Goal: Transaction & Acquisition: Obtain resource

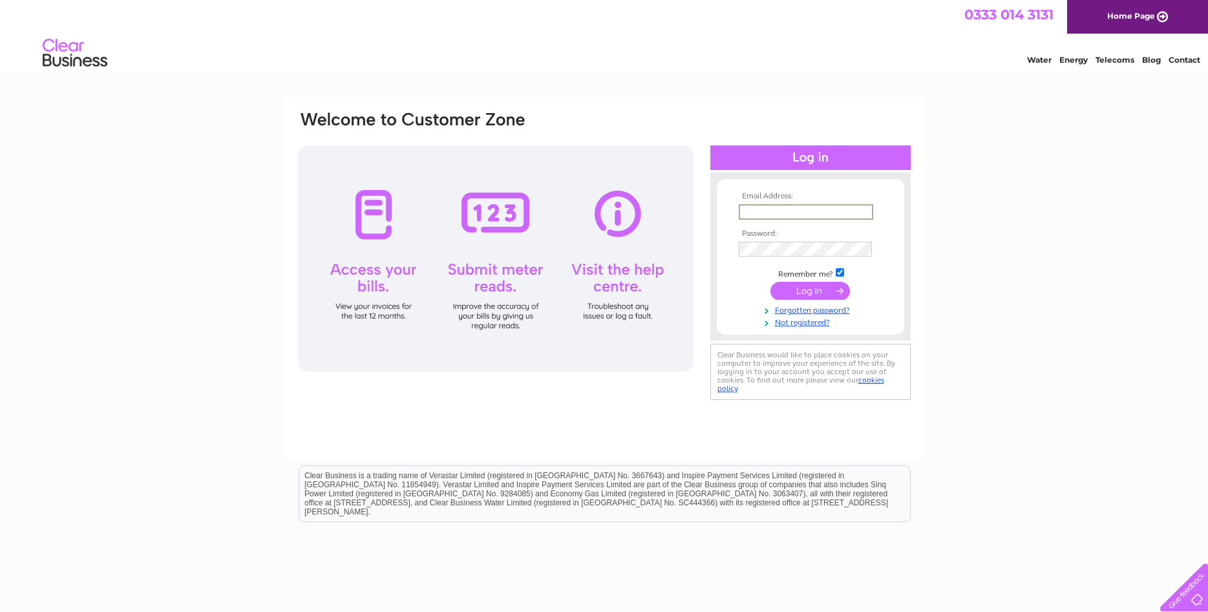
type input "admin@blakehomes.co.uk"
click at [811, 297] on input "submit" at bounding box center [809, 291] width 79 height 18
click at [983, 305] on div "Email Address: [EMAIL_ADDRESS][DOMAIN_NAME] Password: Forgotten password?" at bounding box center [604, 388] width 1208 height 583
click at [813, 289] on input "submit" at bounding box center [809, 289] width 79 height 18
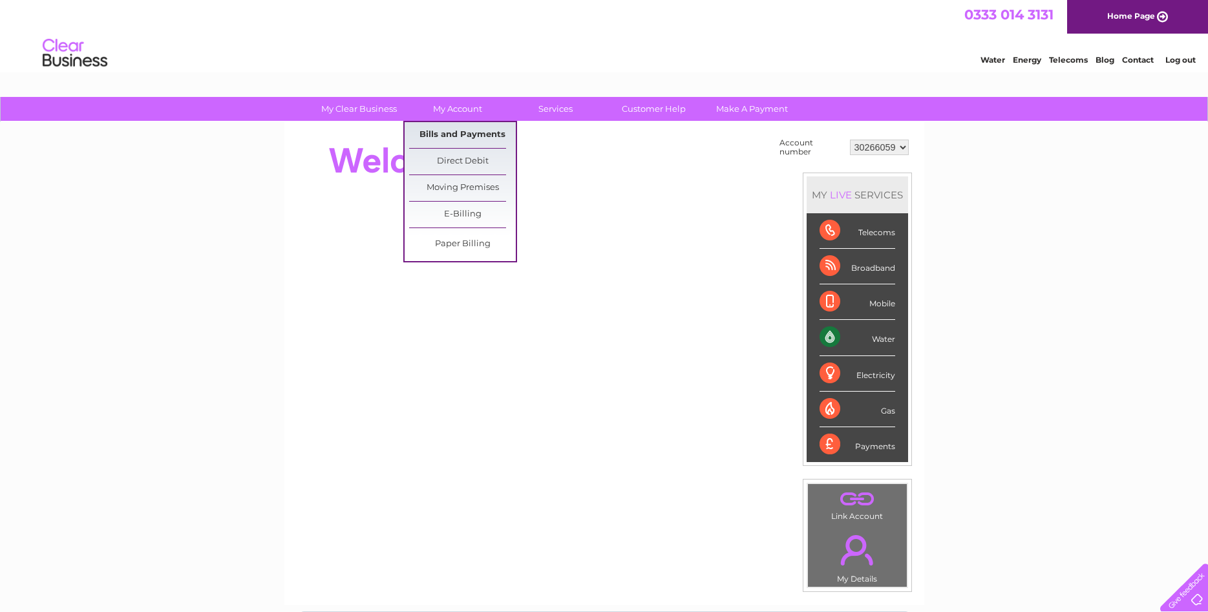
click at [462, 134] on link "Bills and Payments" at bounding box center [462, 135] width 107 height 26
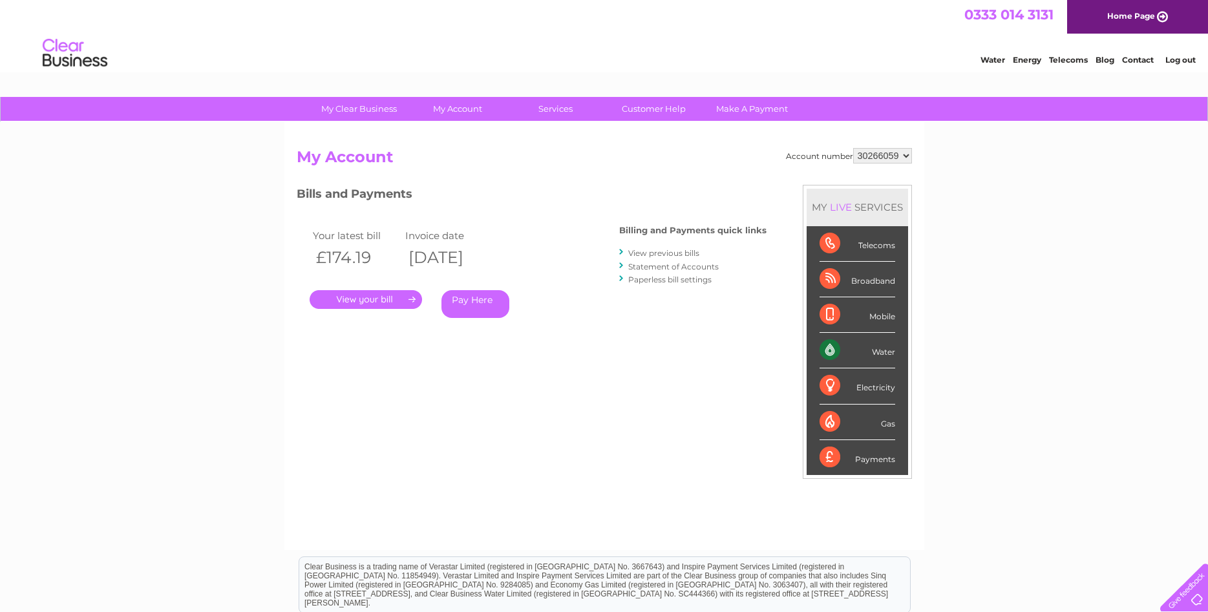
click at [369, 302] on link "." at bounding box center [365, 299] width 112 height 19
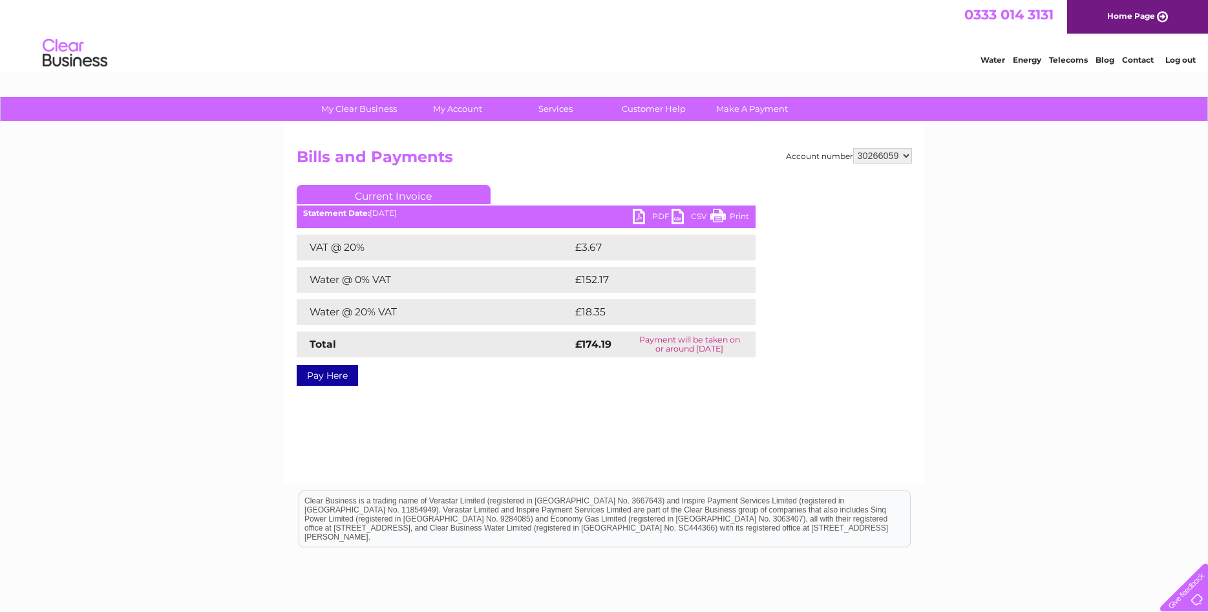
click at [644, 213] on link "PDF" at bounding box center [652, 218] width 39 height 19
